Goal: Task Accomplishment & Management: Use online tool/utility

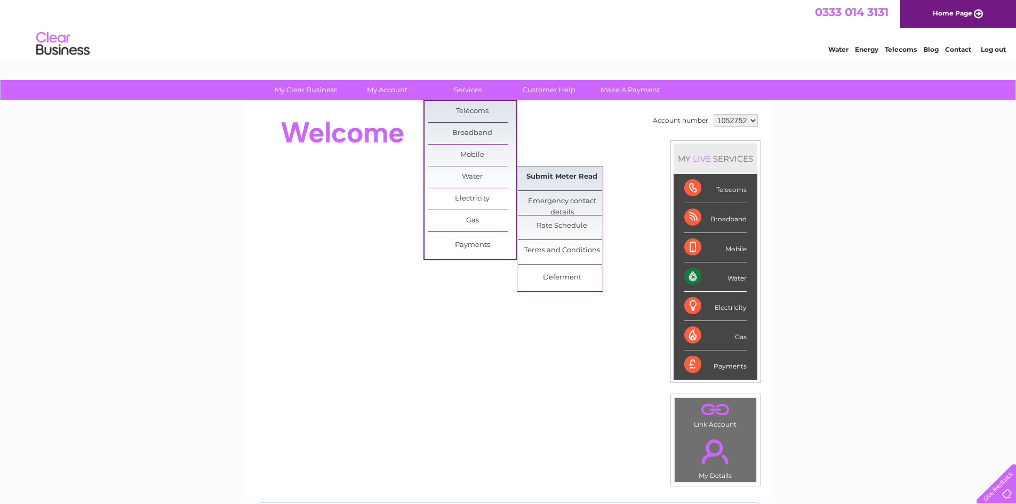
click at [576, 175] on link "Submit Meter Read" at bounding box center [562, 176] width 88 height 21
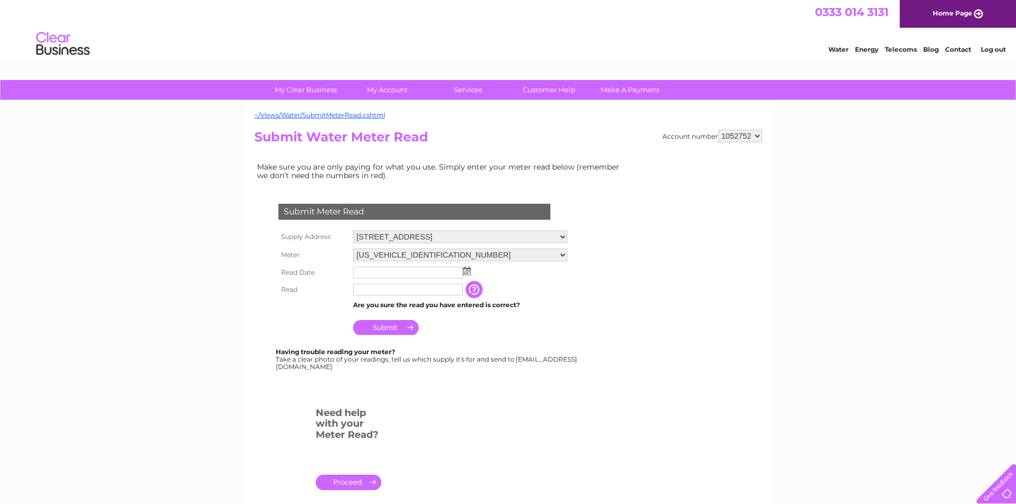
click at [464, 270] on img at bounding box center [467, 271] width 8 height 9
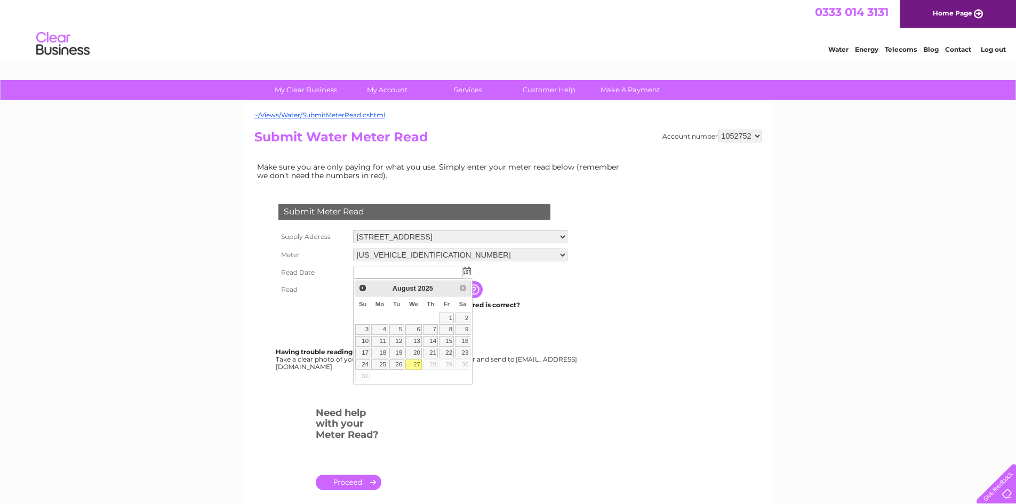
click at [418, 366] on link "27" at bounding box center [413, 365] width 17 height 11
type input "[DATE]"
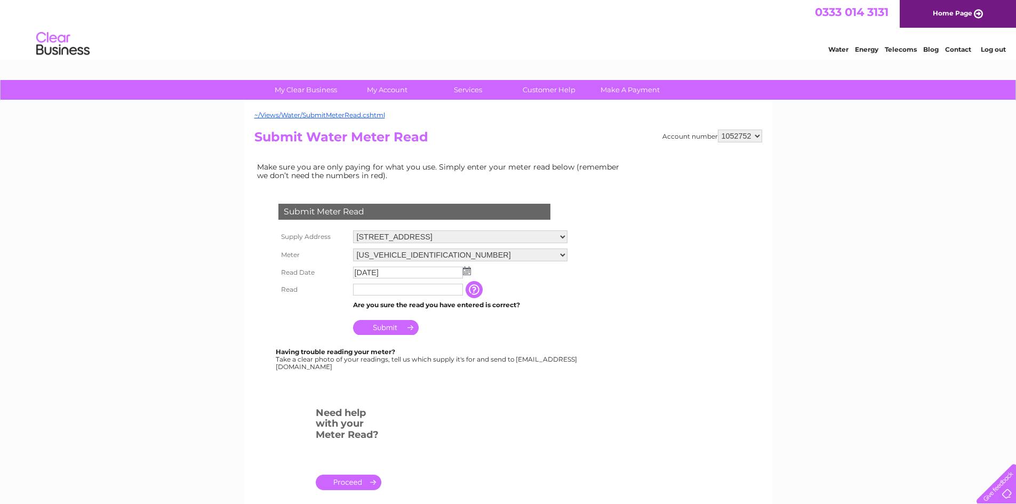
click at [381, 291] on input "text" at bounding box center [408, 290] width 110 height 12
type input "00801"
click at [381, 332] on input "Submit" at bounding box center [386, 327] width 66 height 15
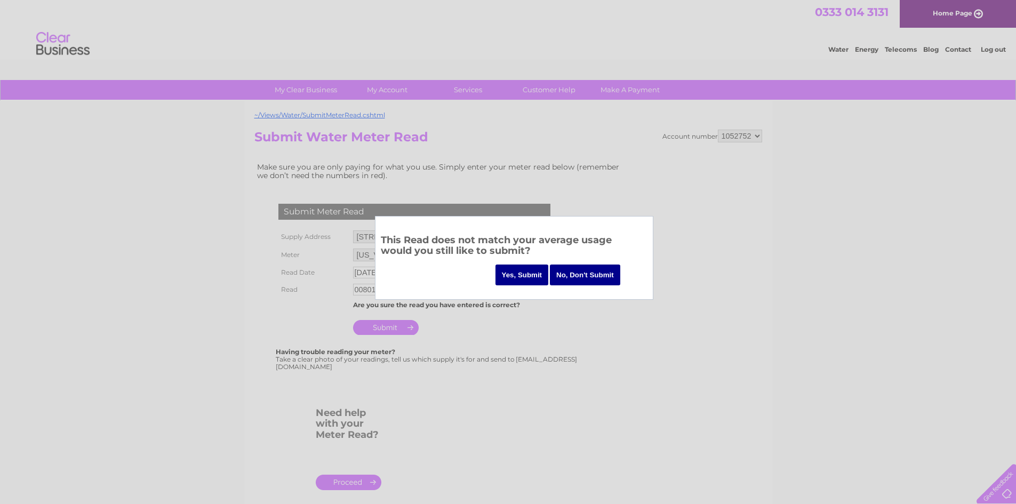
click at [530, 274] on input "Yes, Submit" at bounding box center [522, 275] width 53 height 21
